Goal: Information Seeking & Learning: Learn about a topic

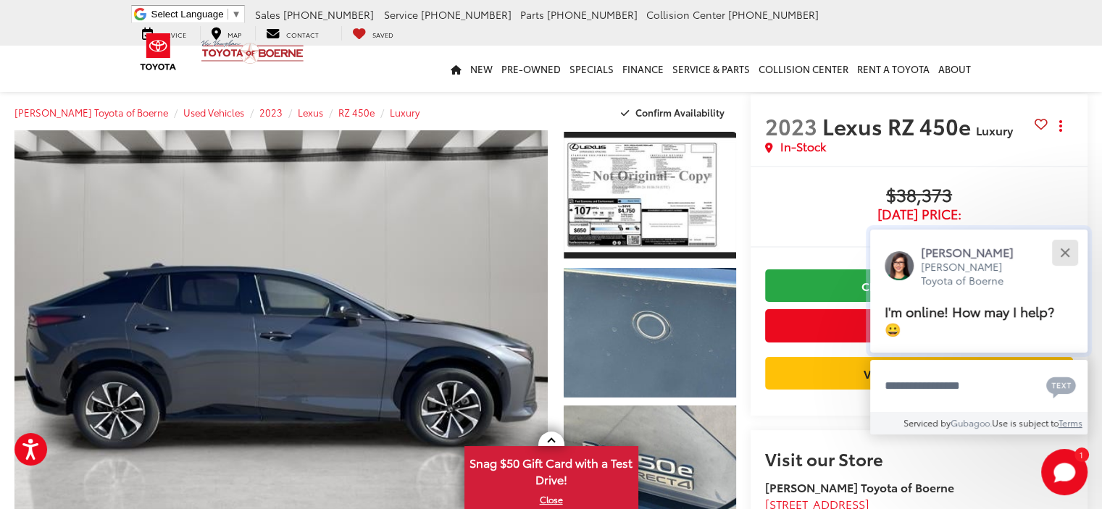
click at [1067, 246] on button "Close" at bounding box center [1064, 252] width 31 height 31
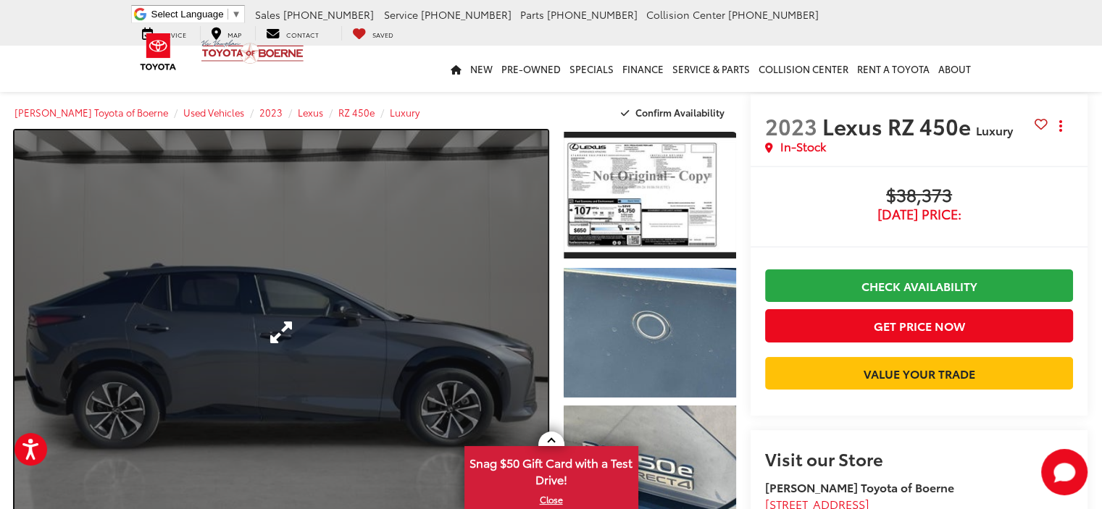
click at [439, 257] on link "Expand Photo 0" at bounding box center [280, 332] width 533 height 404
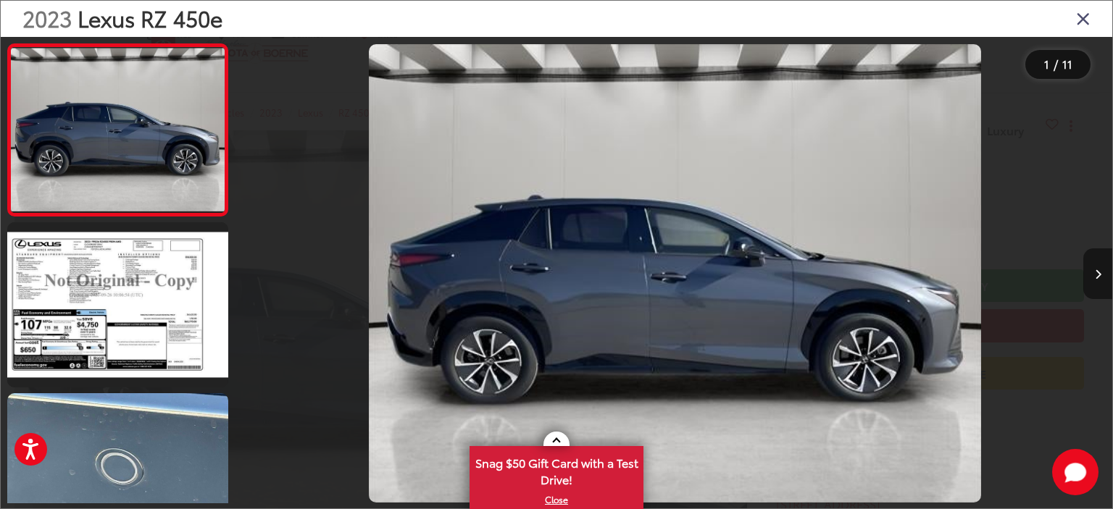
click at [1101, 267] on button "Next image" at bounding box center [1097, 274] width 29 height 51
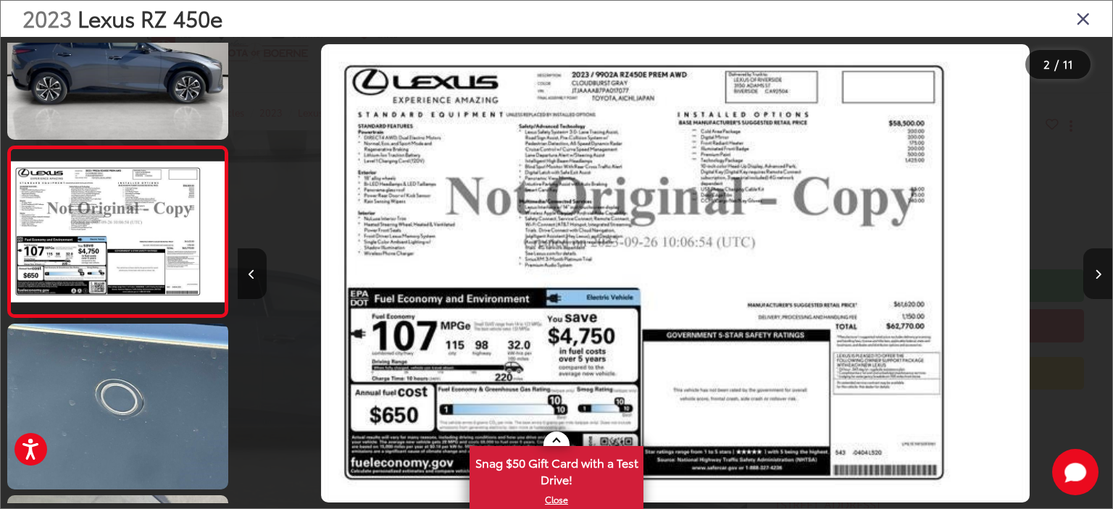
click at [1101, 267] on button "Next image" at bounding box center [1097, 274] width 29 height 51
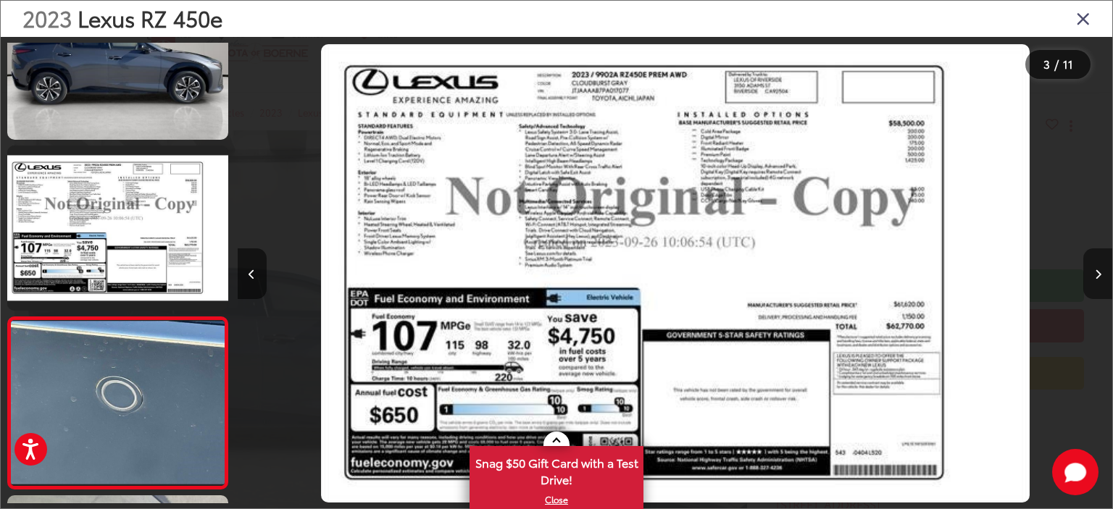
scroll to position [241, 0]
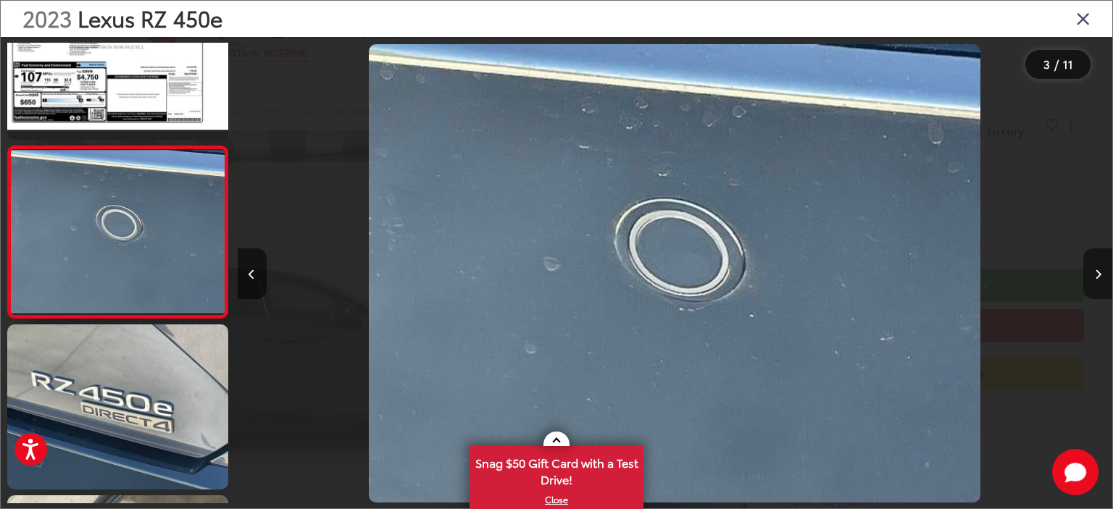
click at [1101, 267] on button "Next image" at bounding box center [1097, 274] width 29 height 51
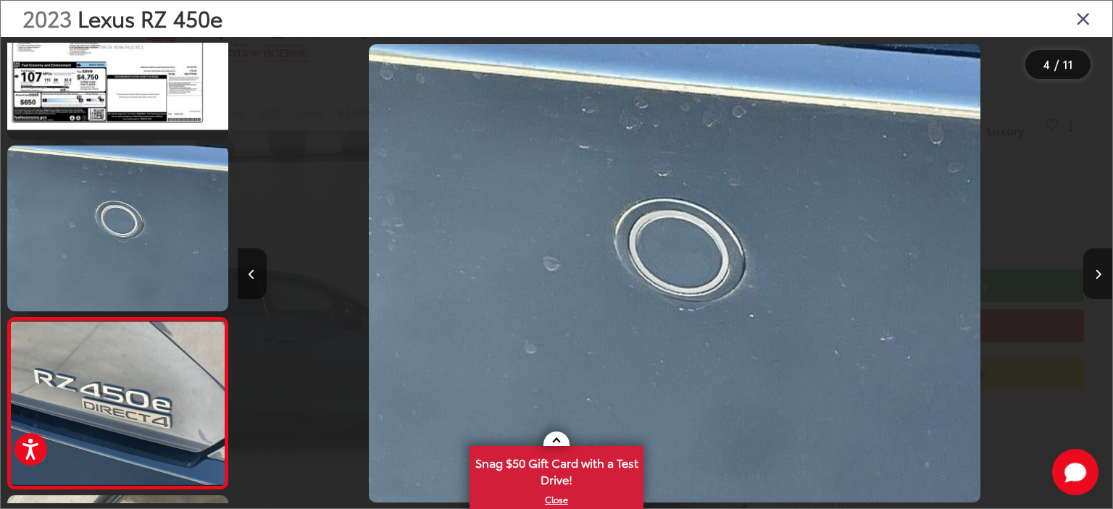
scroll to position [412, 0]
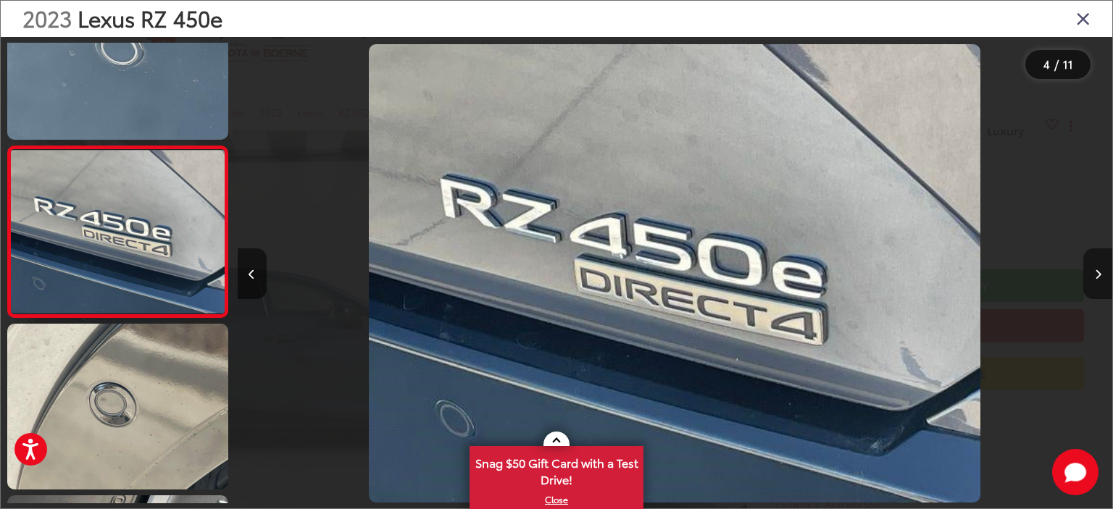
click at [1101, 267] on button "Next image" at bounding box center [1097, 274] width 29 height 51
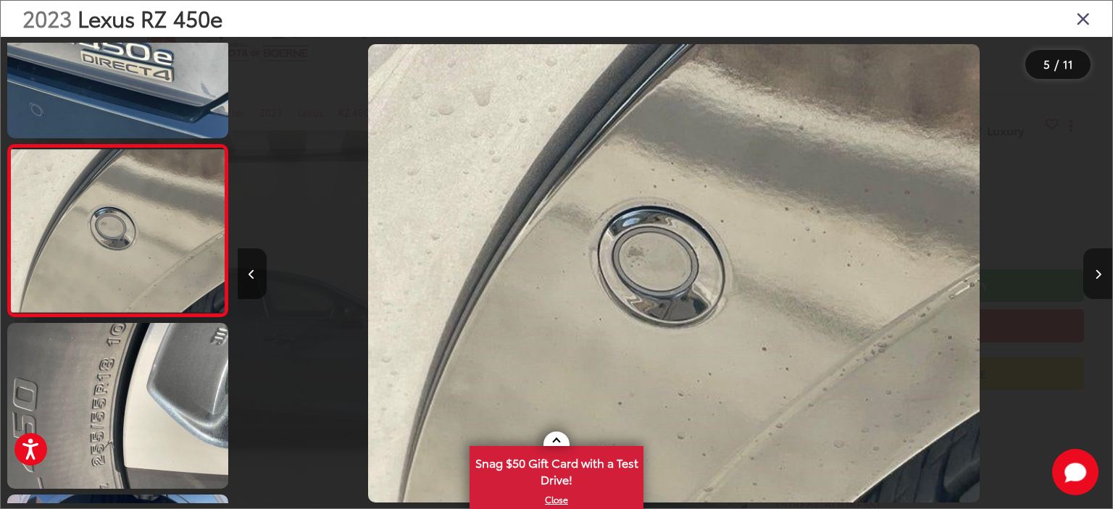
click at [1101, 267] on button "Next image" at bounding box center [1097, 274] width 29 height 51
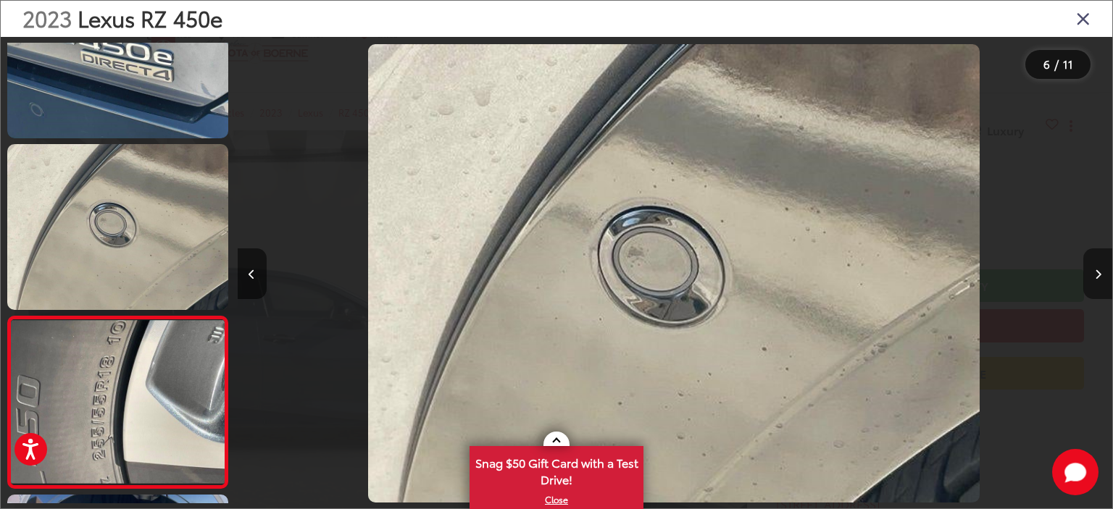
scroll to position [756, 0]
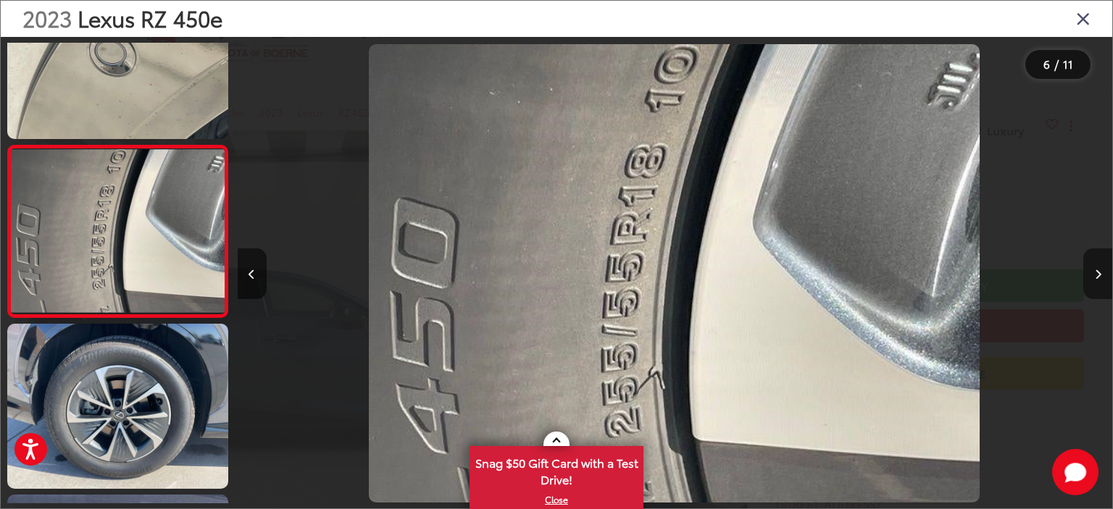
click at [1101, 267] on button "Next image" at bounding box center [1097, 274] width 29 height 51
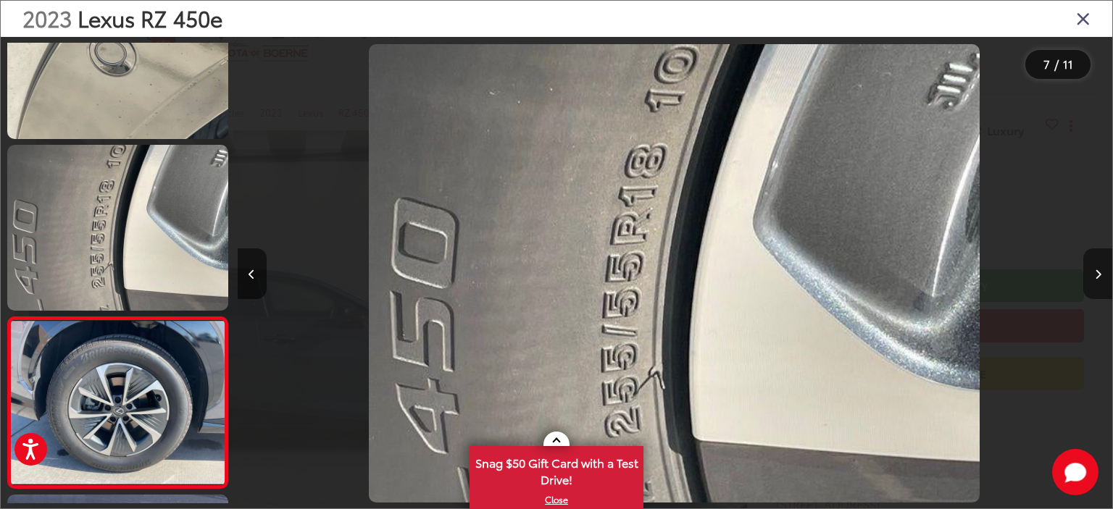
scroll to position [927, 0]
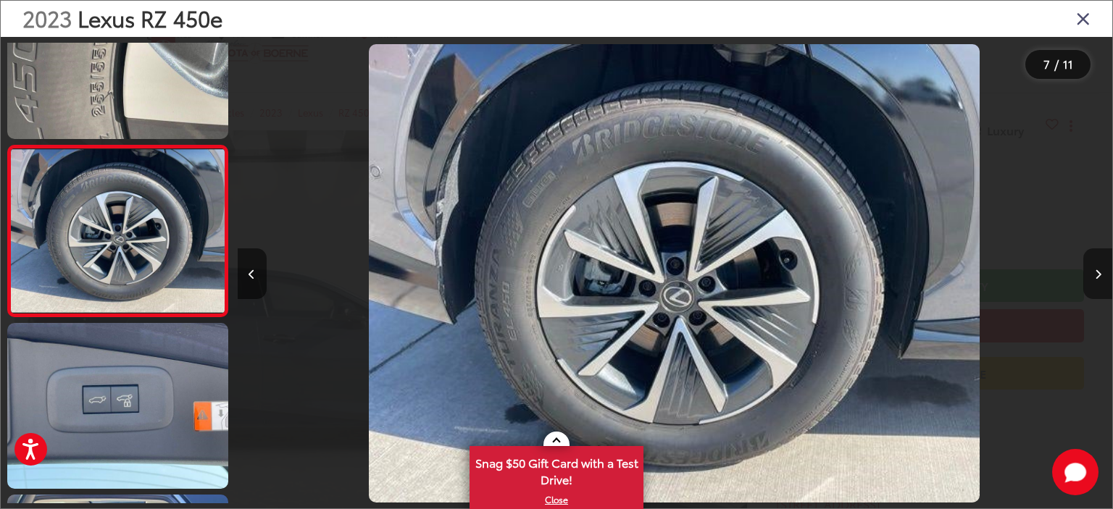
click at [1101, 267] on button "Next image" at bounding box center [1097, 274] width 29 height 51
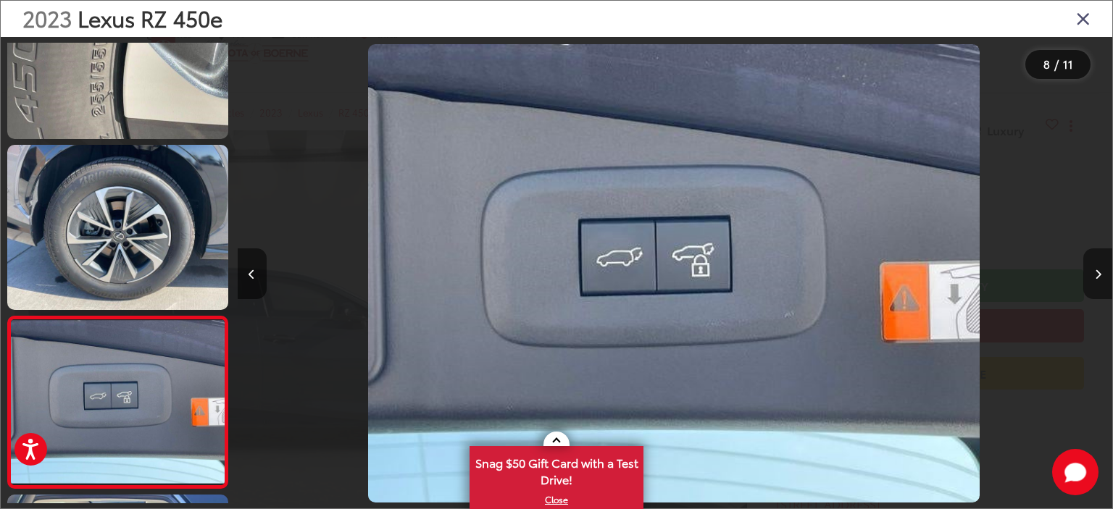
scroll to position [1098, 0]
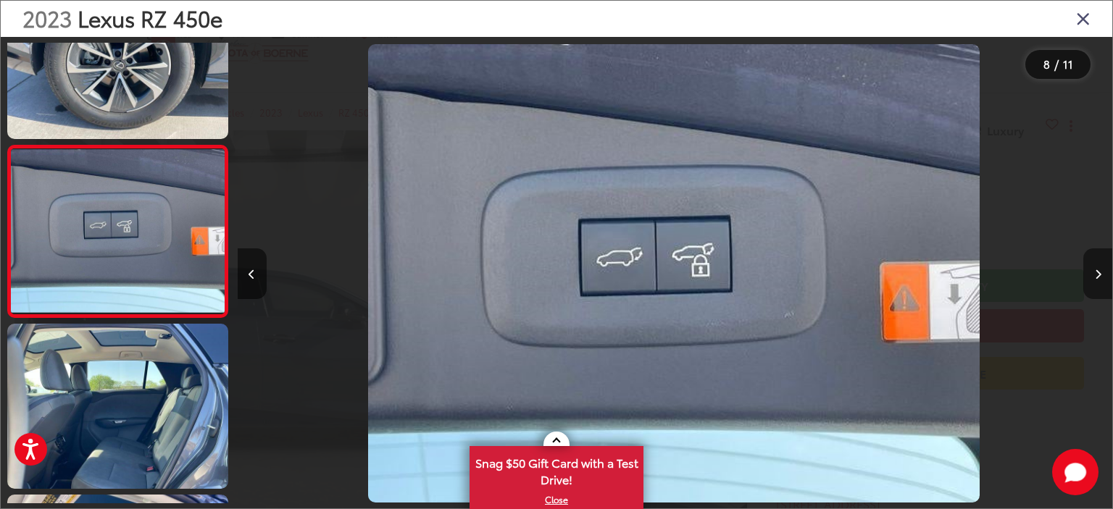
click at [1101, 267] on button "Next image" at bounding box center [1097, 274] width 29 height 51
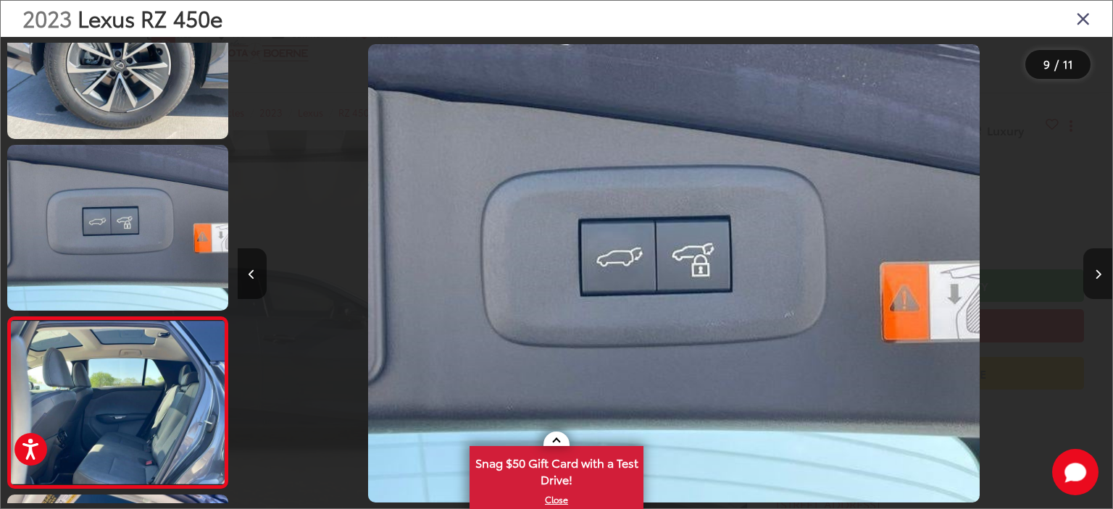
scroll to position [1269, 0]
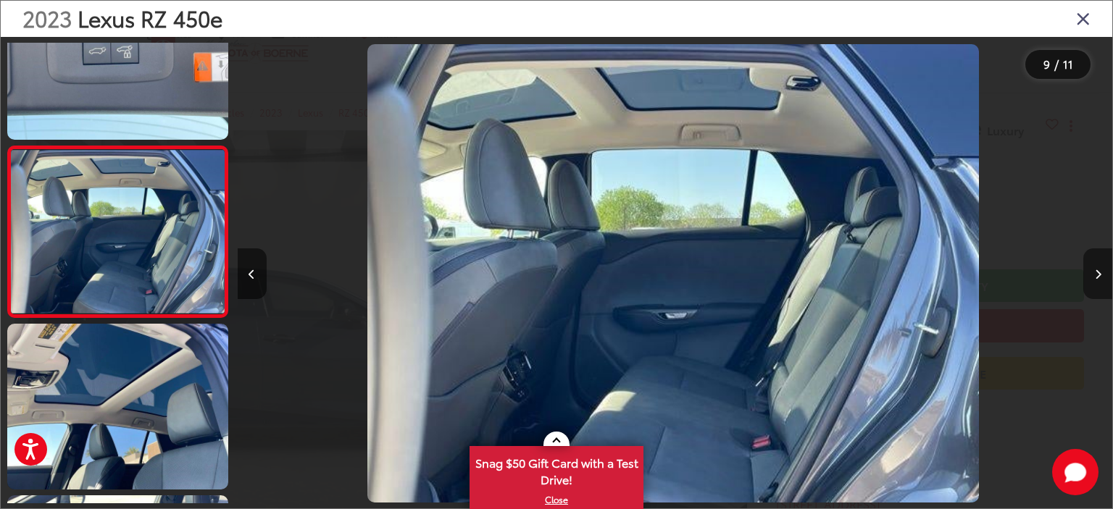
click at [1101, 267] on button "Next image" at bounding box center [1097, 274] width 29 height 51
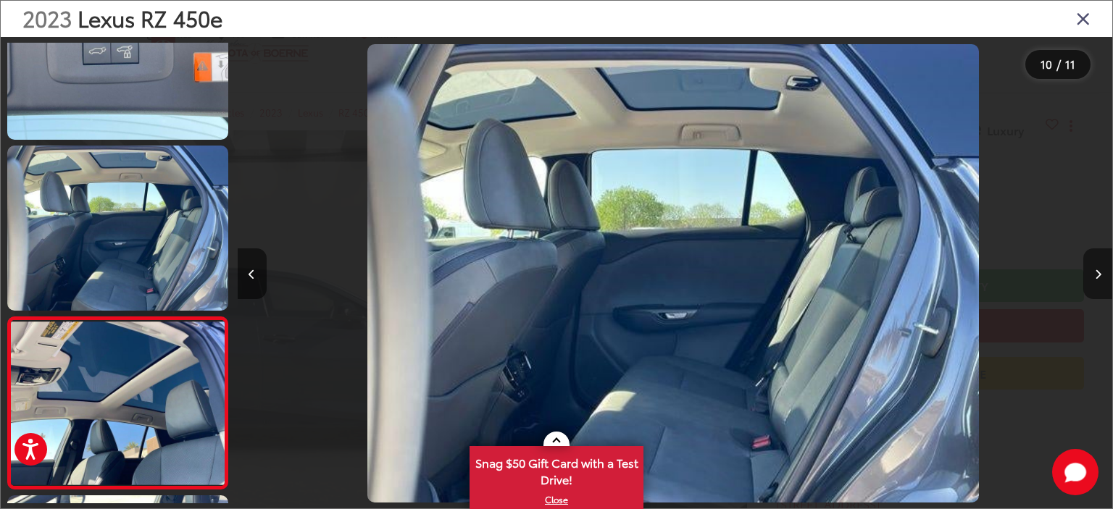
scroll to position [0, 7875]
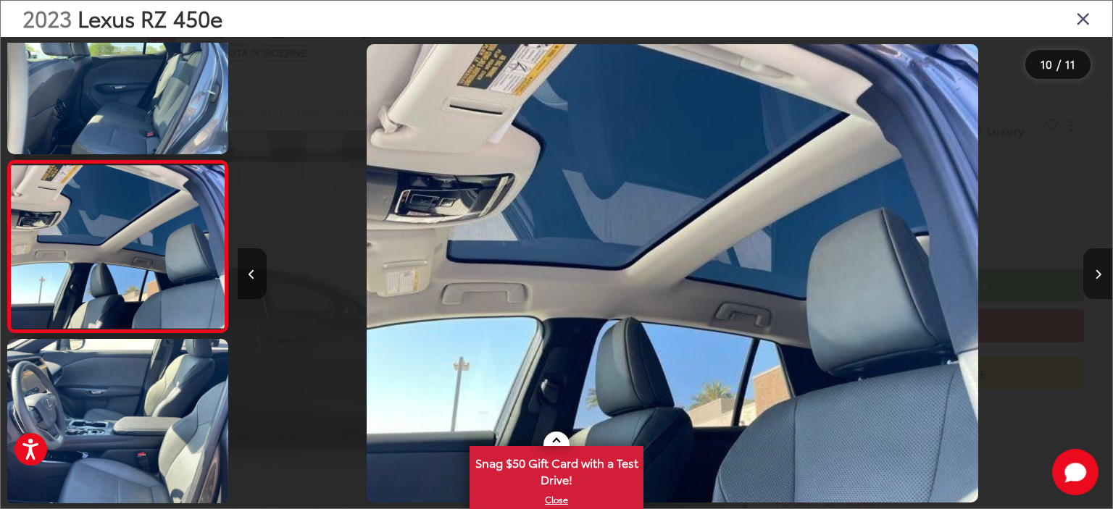
click at [1101, 267] on button "Next image" at bounding box center [1097, 274] width 29 height 51
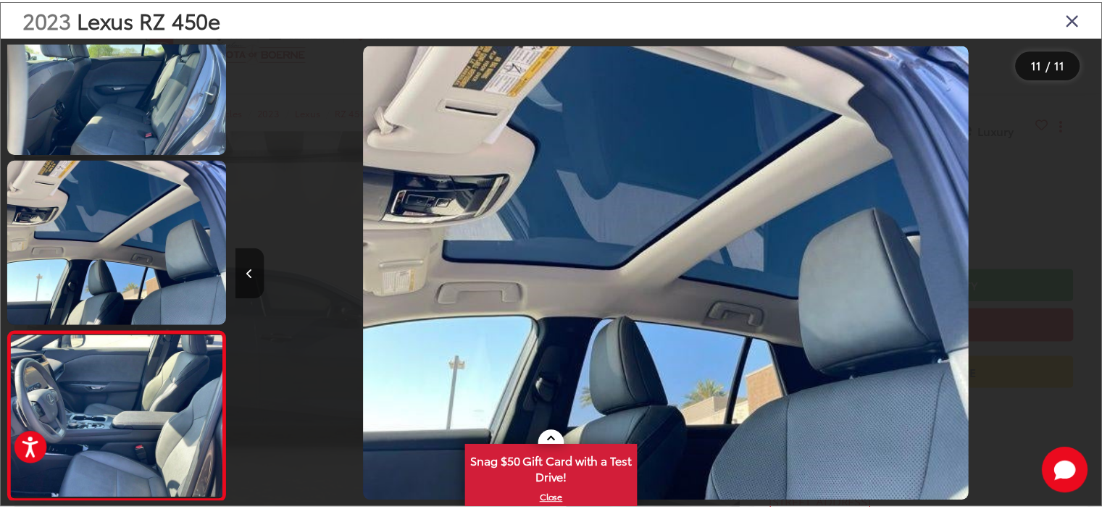
scroll to position [0, 8749]
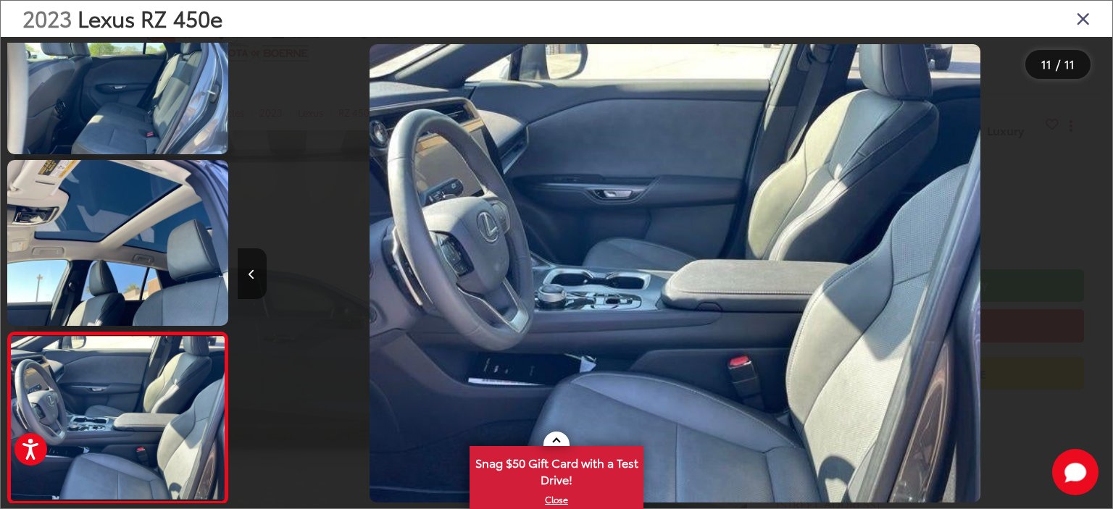
click at [1101, 267] on div at bounding box center [1002, 273] width 219 height 473
click at [1086, 22] on icon "Close gallery" at bounding box center [1083, 18] width 14 height 19
